Goal: Information Seeking & Learning: Learn about a topic

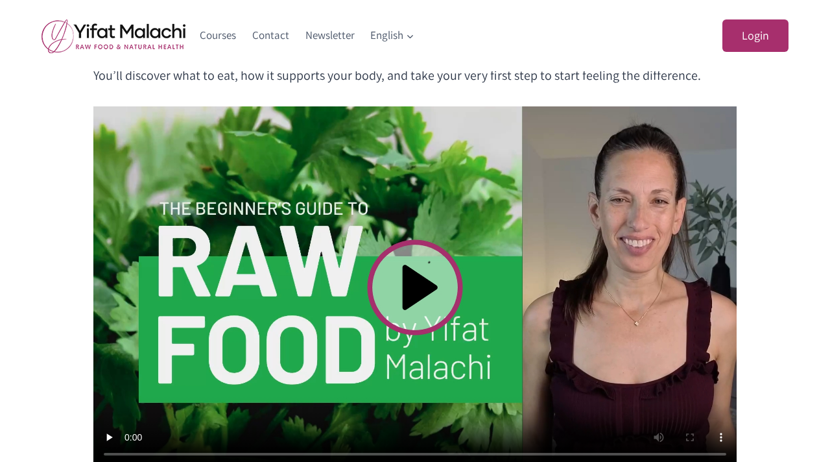
scroll to position [408, 0]
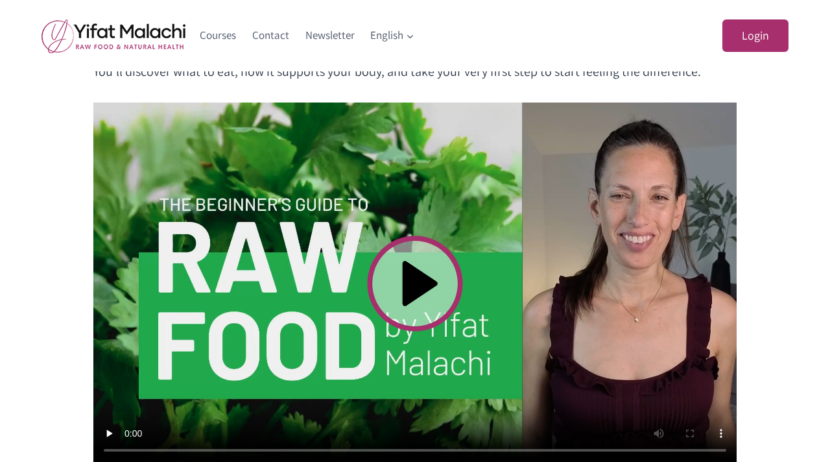
click at [527, 388] on video at bounding box center [414, 283] width 643 height 362
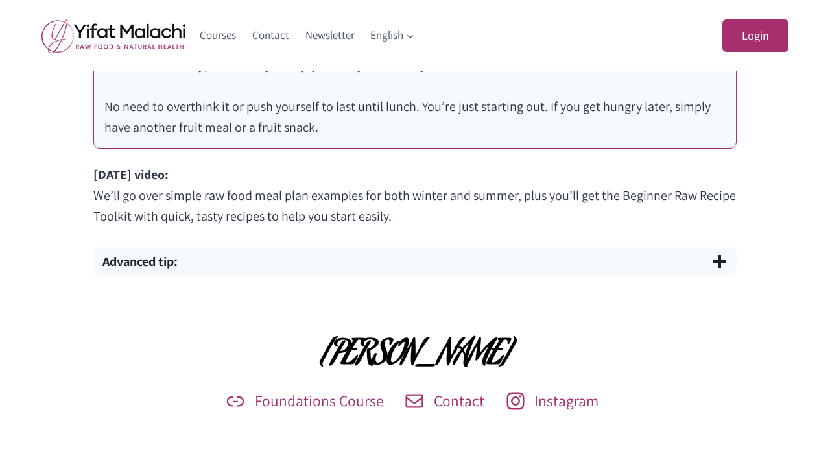
scroll to position [908, 0]
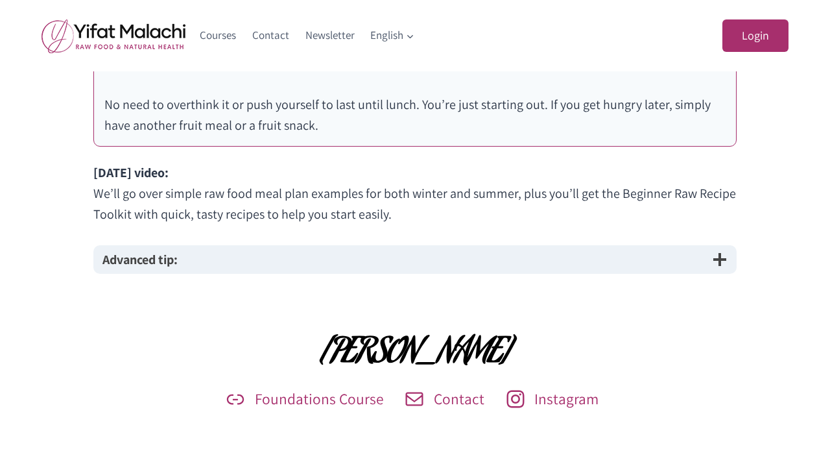
click at [722, 258] on span "button" at bounding box center [720, 260] width 16 height 16
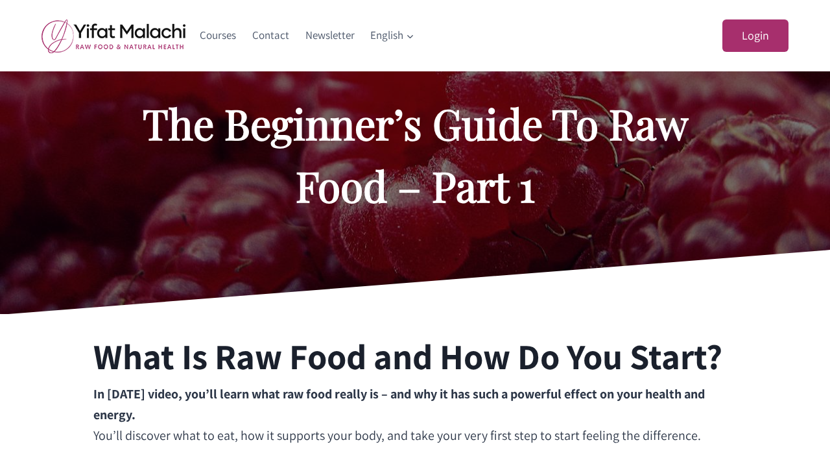
scroll to position [0, 0]
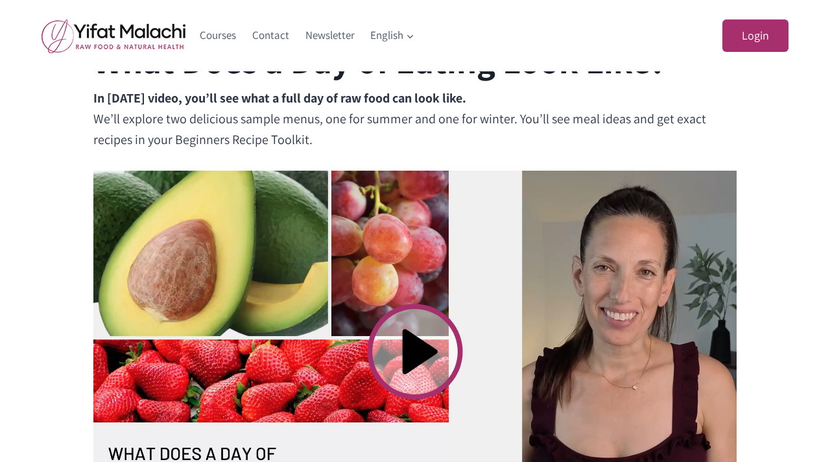
scroll to position [346, 0]
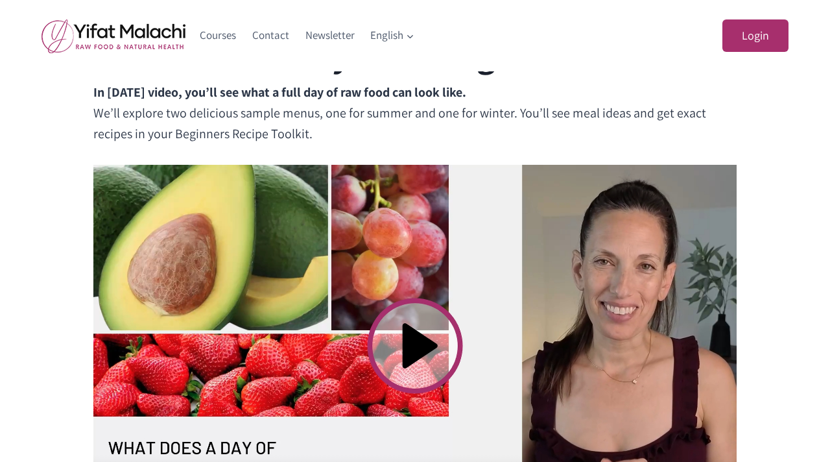
click at [578, 322] on video at bounding box center [414, 346] width 643 height 362
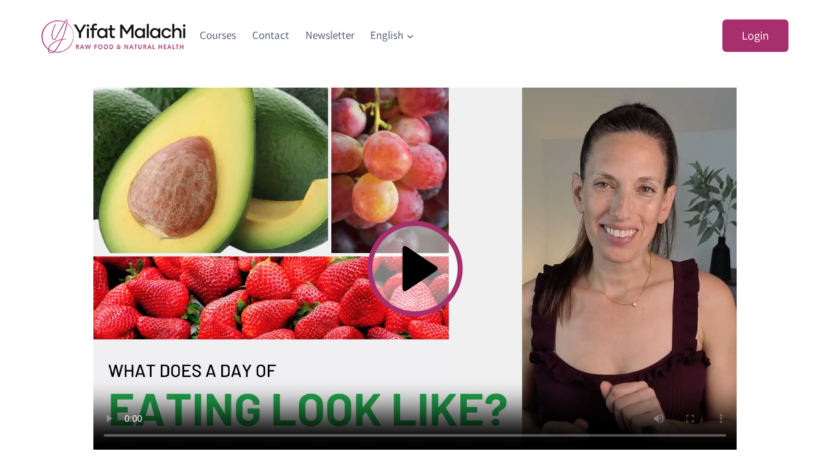
scroll to position [432, 0]
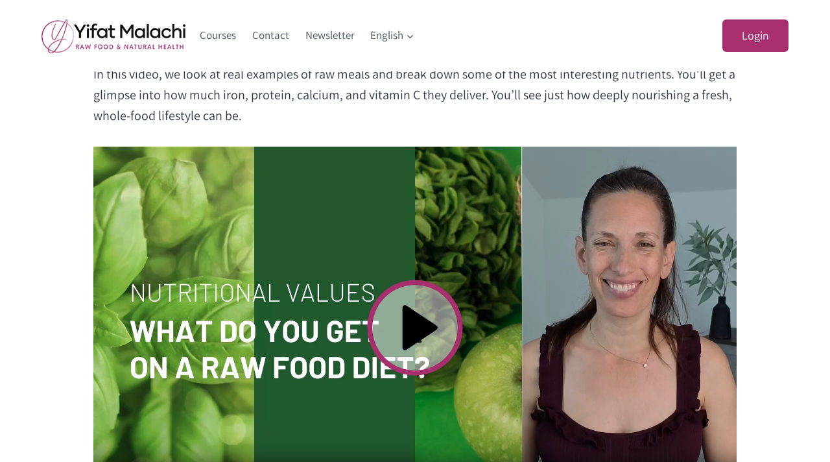
scroll to position [441, 0]
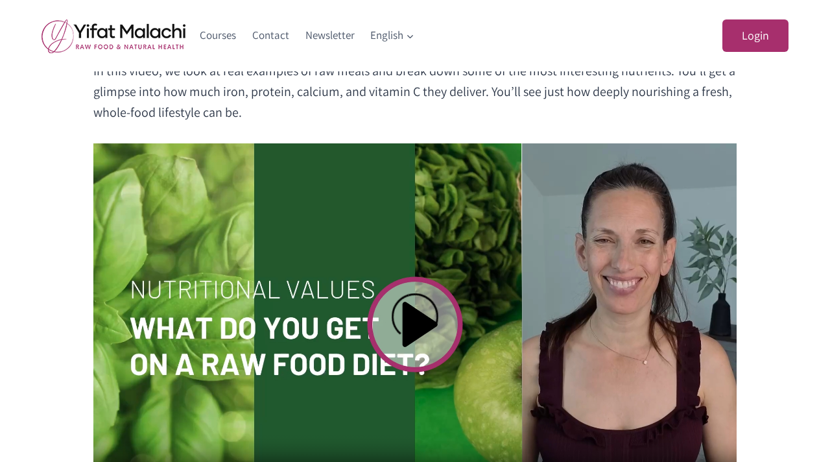
click at [485, 329] on video at bounding box center [414, 324] width 643 height 362
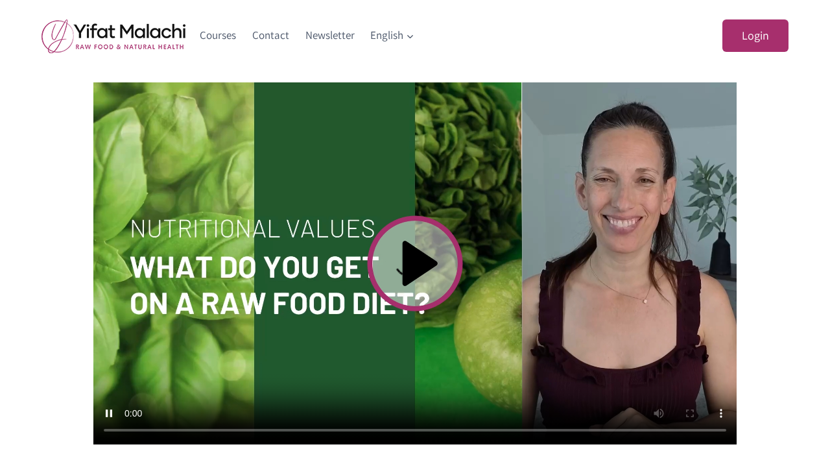
scroll to position [504, 0]
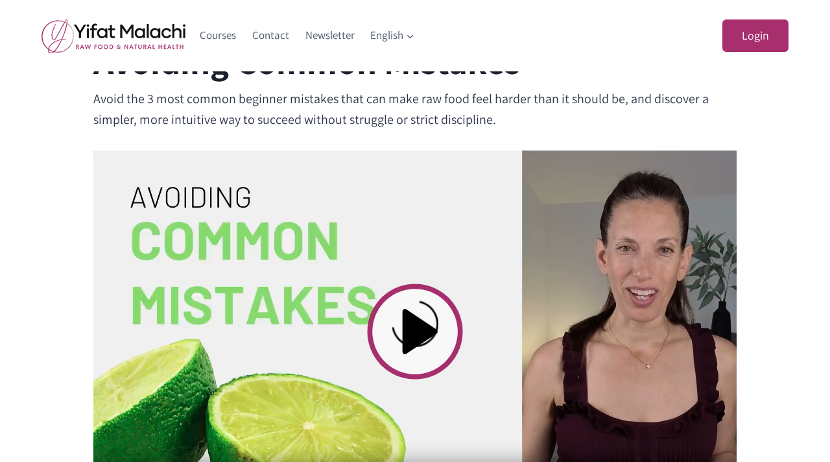
scroll to position [355, 0]
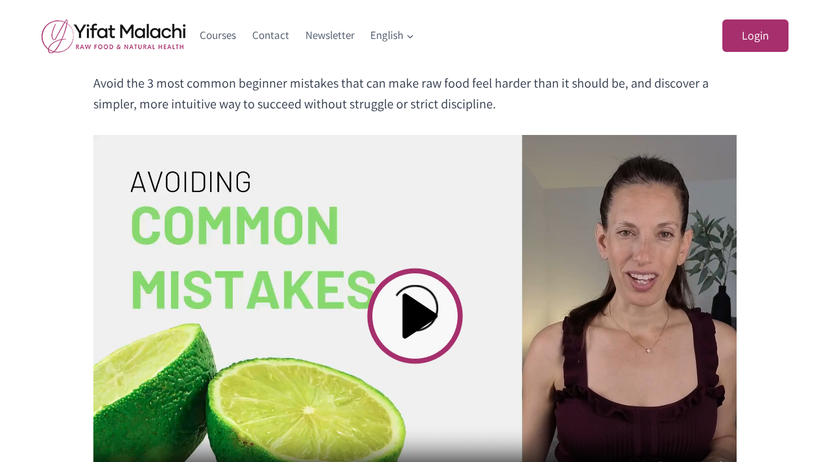
click at [480, 303] on video at bounding box center [414, 316] width 643 height 362
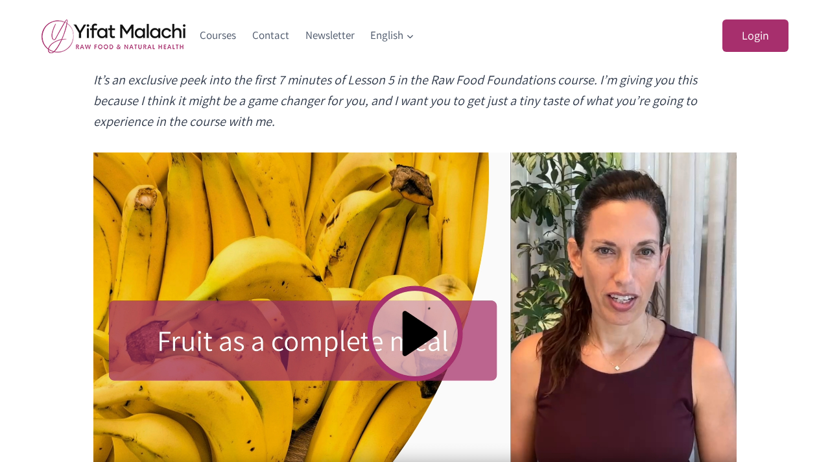
scroll to position [604, 0]
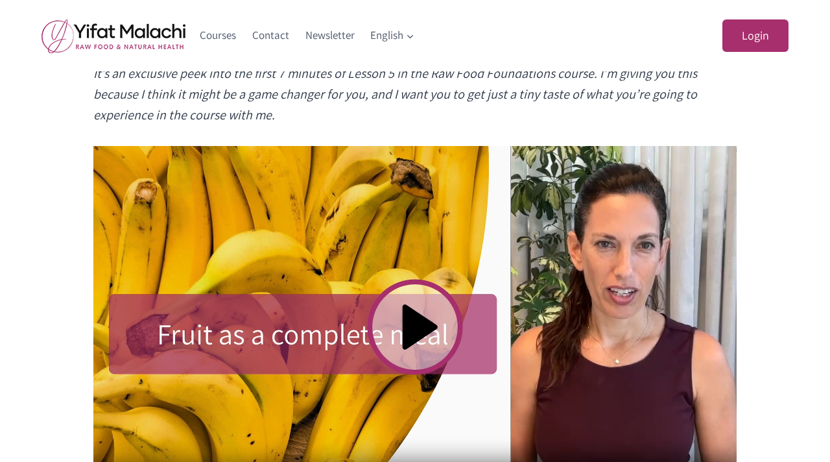
click at [395, 340] on video at bounding box center [414, 327] width 643 height 362
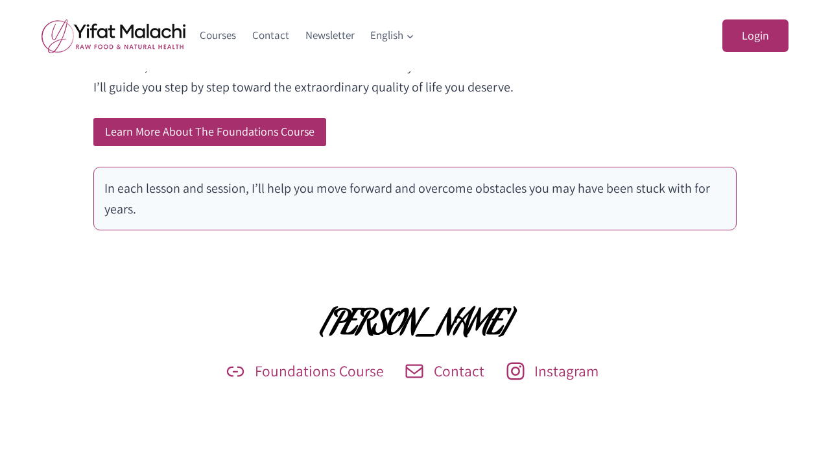
scroll to position [1114, 0]
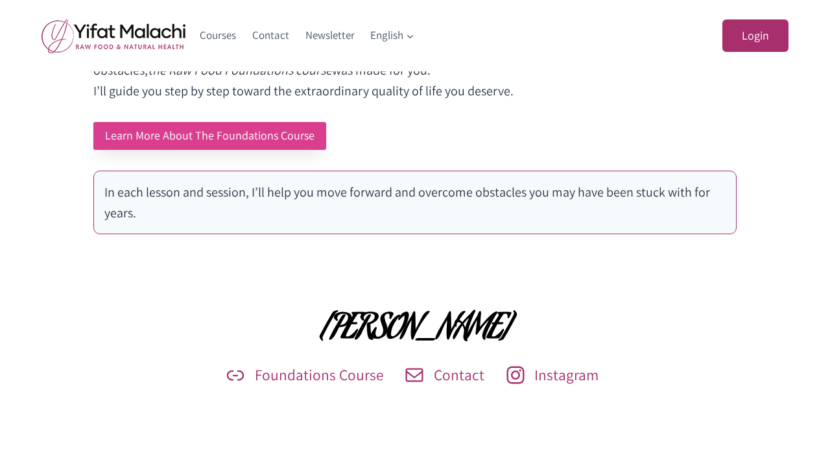
click at [150, 136] on link "Learn More About The Foundations Course" at bounding box center [209, 136] width 233 height 28
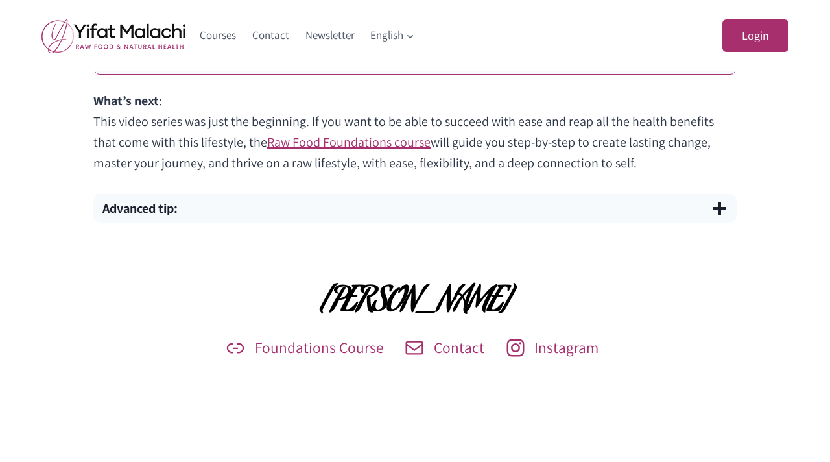
scroll to position [920, 0]
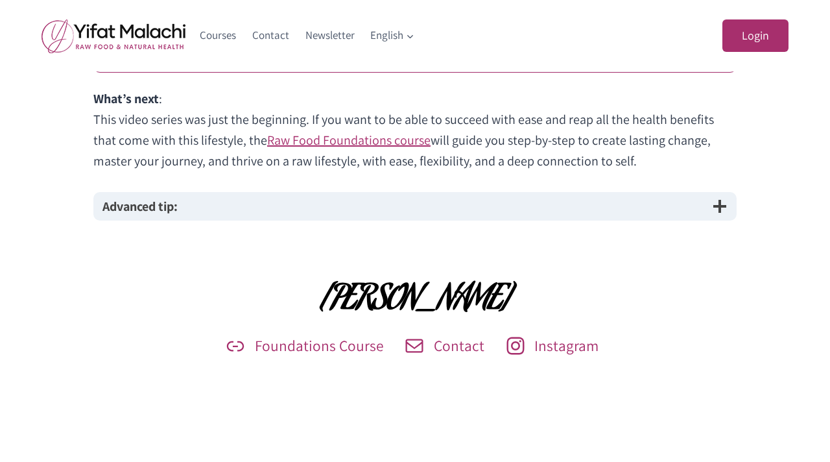
click at [379, 199] on button "Advanced tip:" at bounding box center [414, 206] width 643 height 29
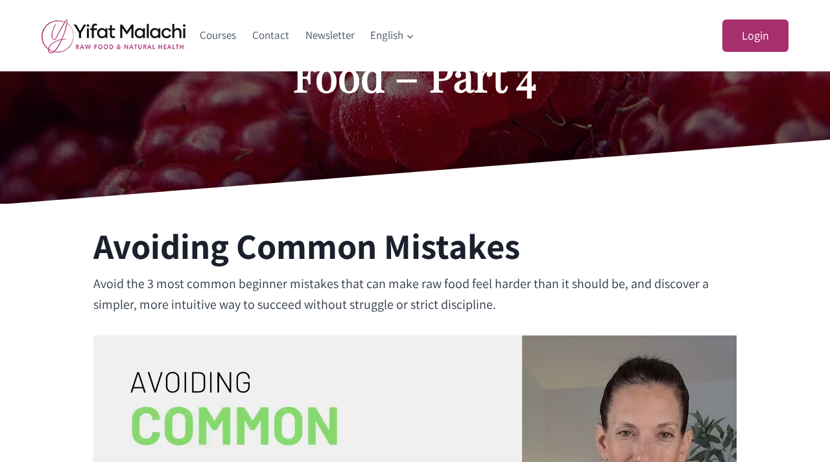
scroll to position [154, 0]
